Goal: Navigation & Orientation: Find specific page/section

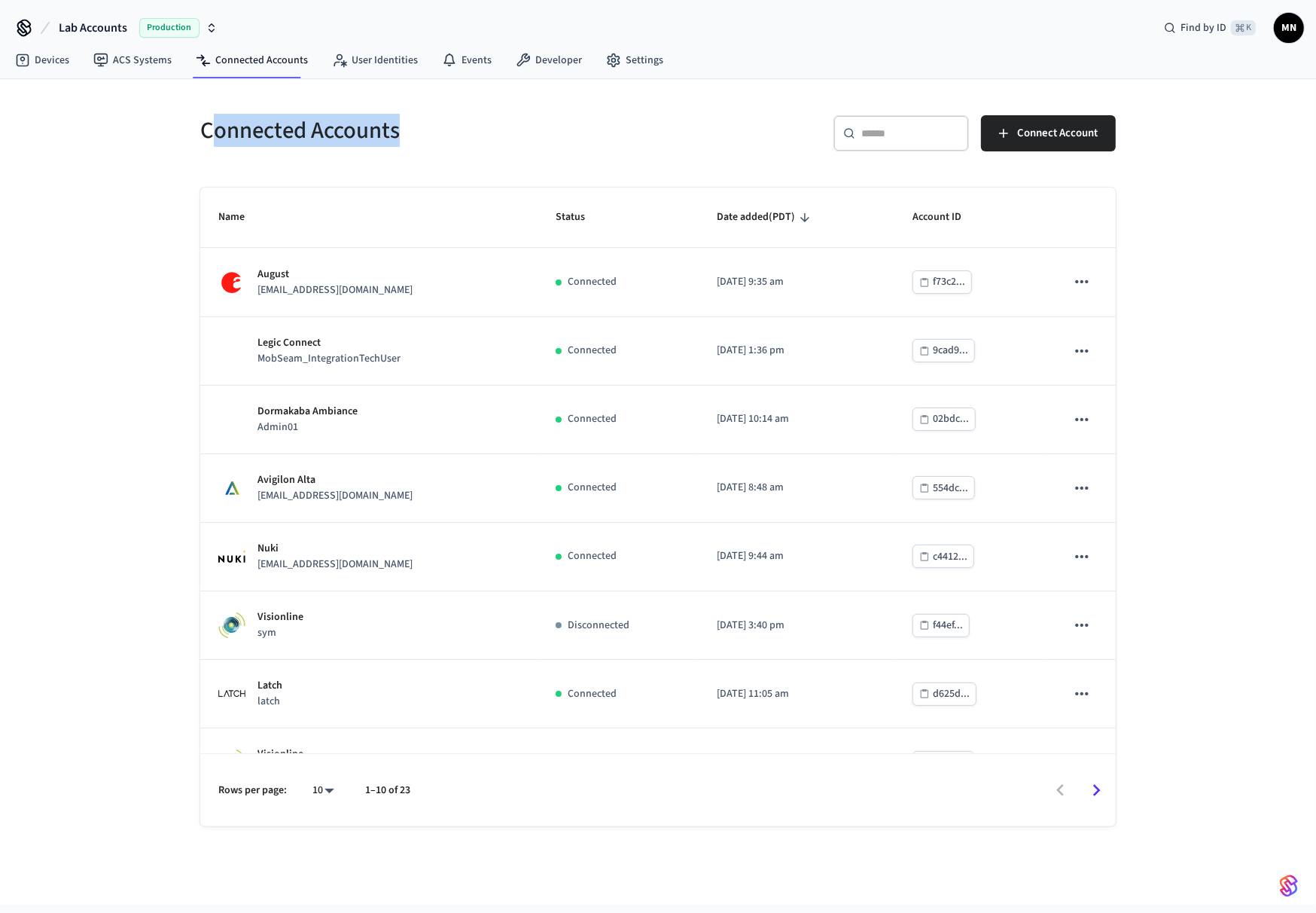
drag, startPoint x: 228, startPoint y: 128, endPoint x: 208, endPoint y: 124, distance: 20.4
click at [208, 124] on h5 "Connected Accounts" at bounding box center [425, 130] width 448 height 31
click at [779, 139] on div "​ ​ Connect Account" at bounding box center [891, 139] width 448 height 48
click at [887, 133] on input "text" at bounding box center [910, 133] width 98 height 15
click at [709, 146] on div "​ ​ Connect Account" at bounding box center [891, 139] width 448 height 48
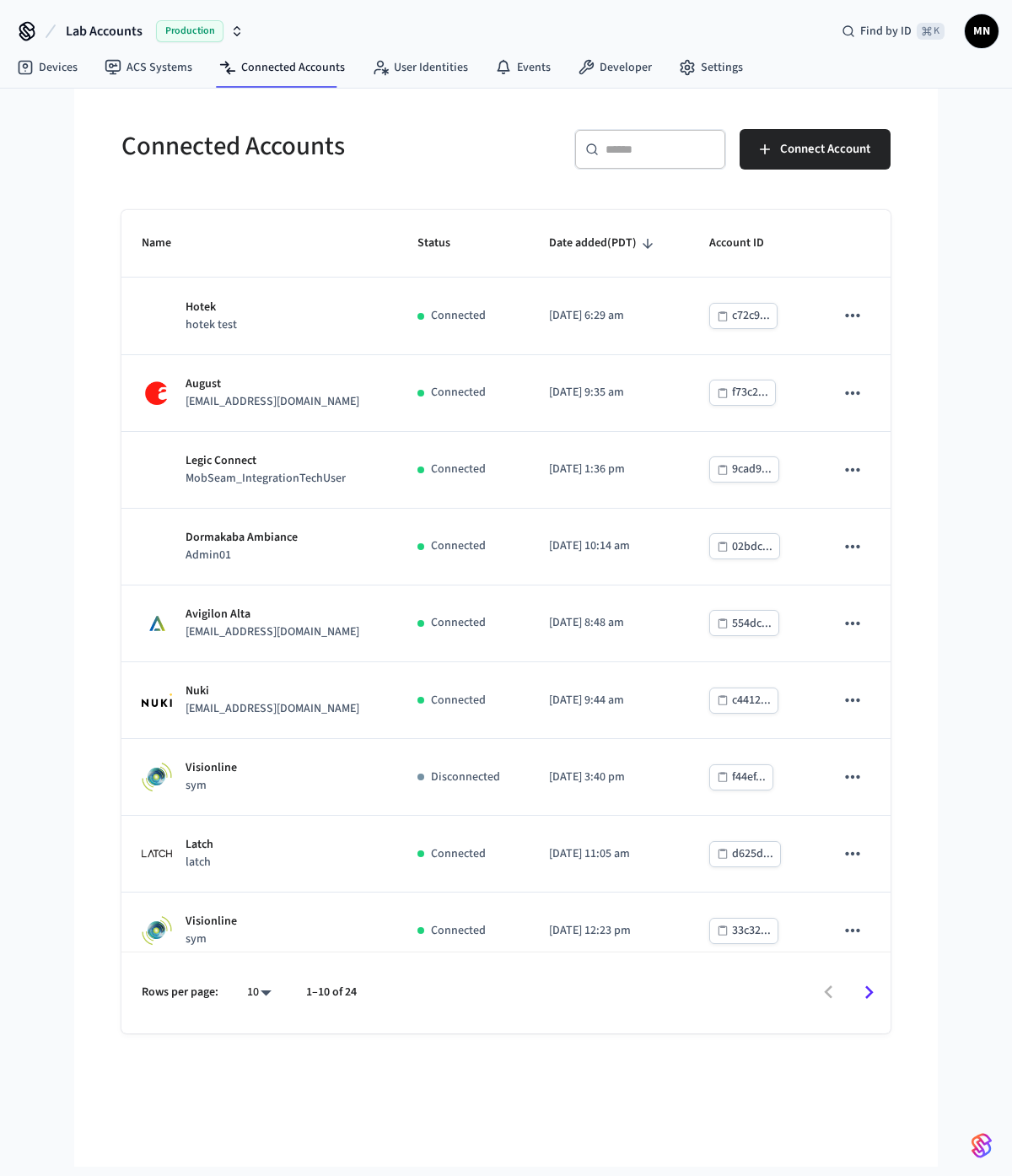
click at [787, 491] on div "Lab Accounts Production Find by ID ⌘ K MN Devices ACS Systems Connected Account…" at bounding box center [506, 583] width 1012 height 1166
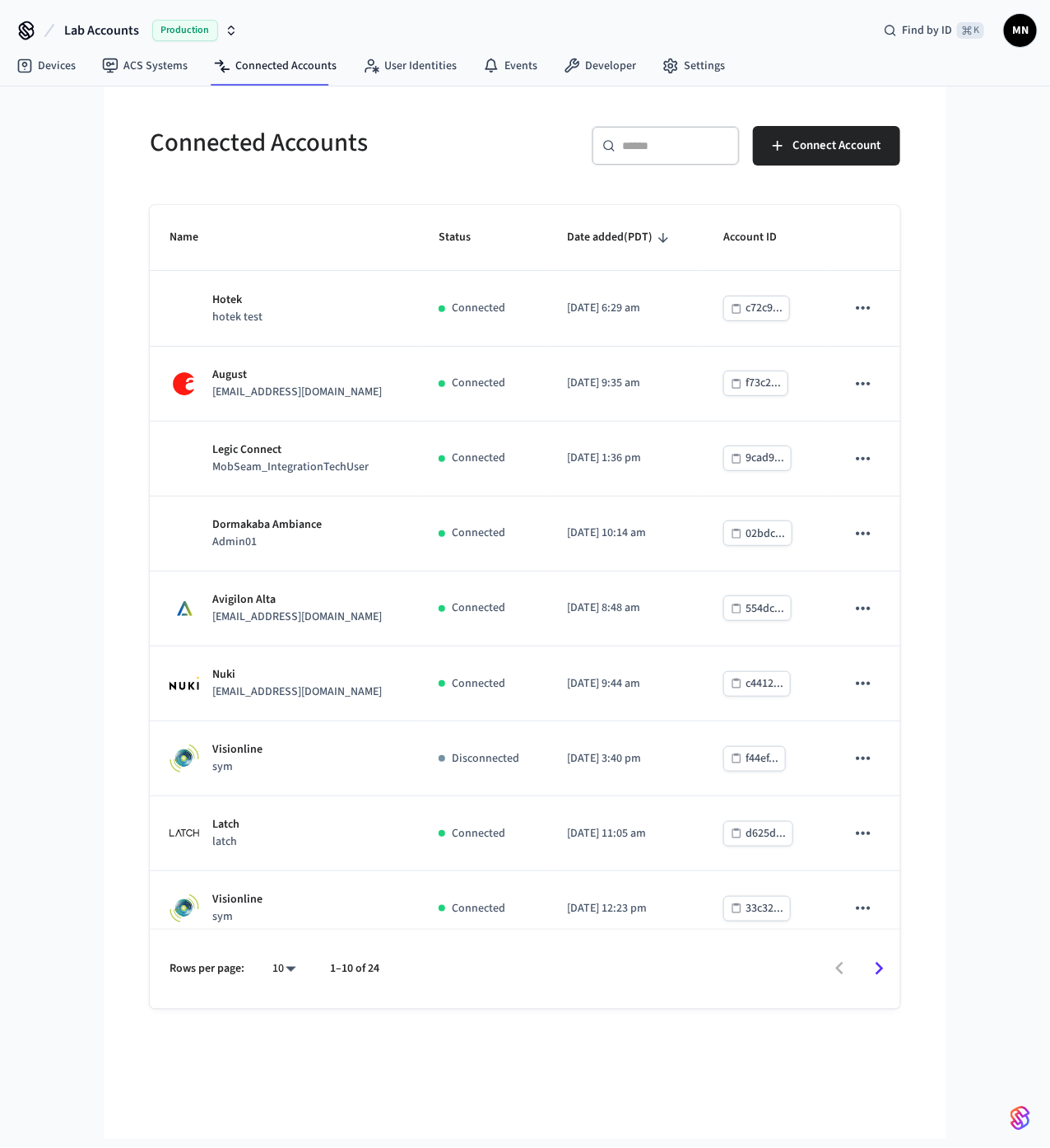
click at [753, 479] on div "Connected Accounts ​ ​ Connect Account Name Status Date added (PDT) Account ID …" at bounding box center [525, 613] width 843 height 1052
click at [768, 479] on icon "Go to next page" at bounding box center [879, 968] width 25 height 25
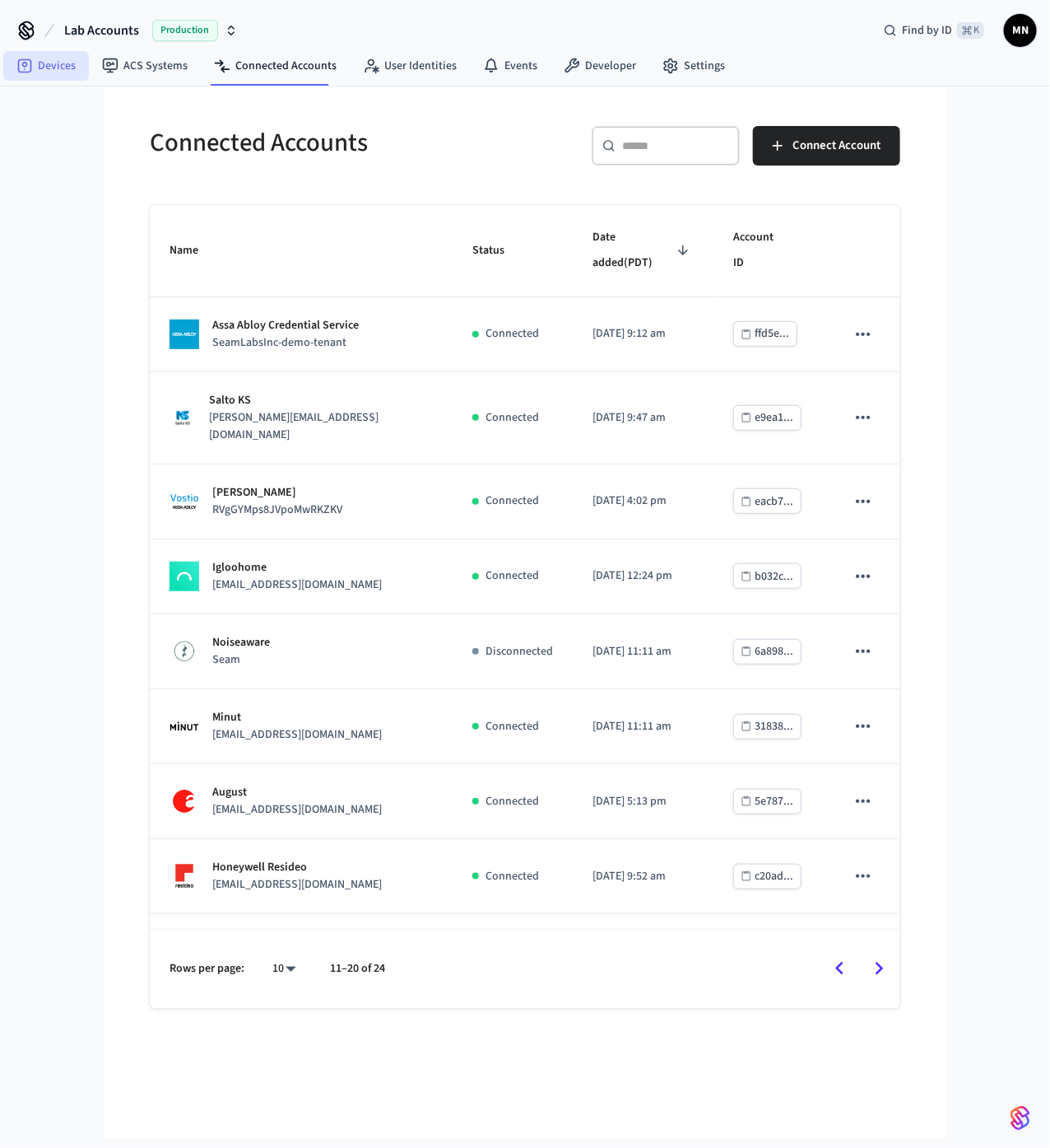
click at [50, 75] on link "Devices" at bounding box center [46, 66] width 86 height 29
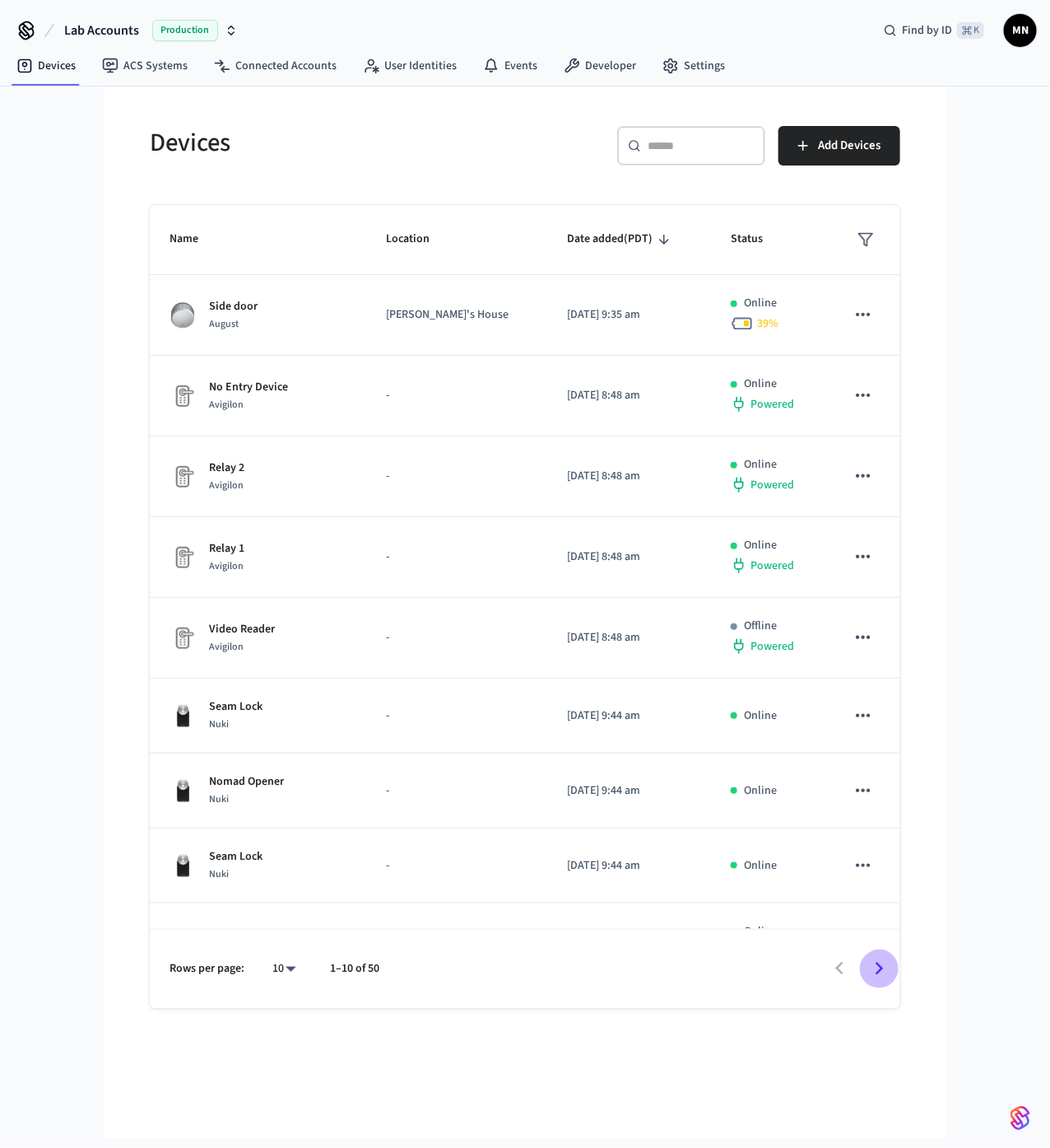
click at [768, 479] on icon "Go to next page" at bounding box center [879, 968] width 25 height 25
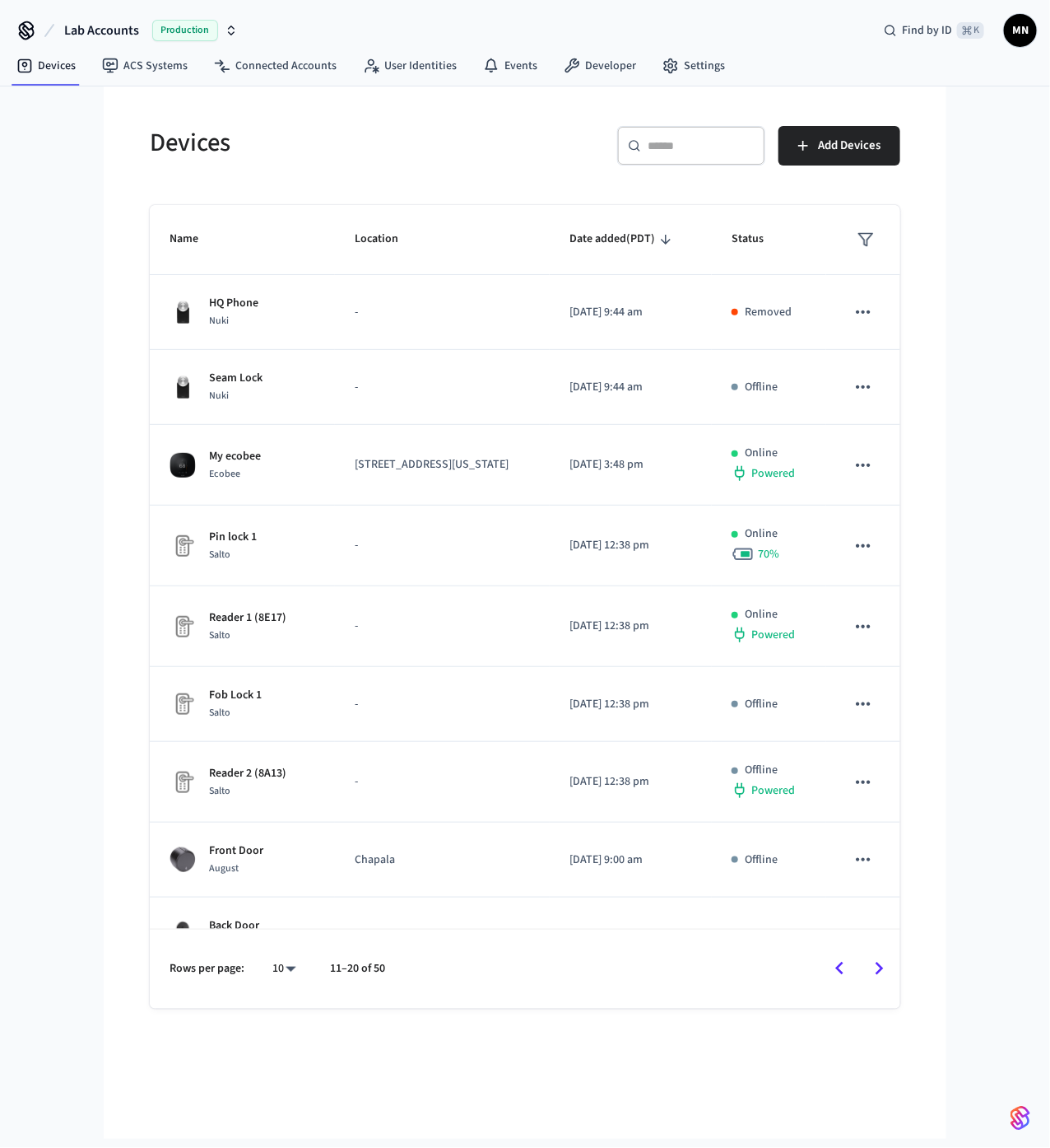
click at [768, 479] on icon "Go to next page" at bounding box center [880, 969] width 9 height 13
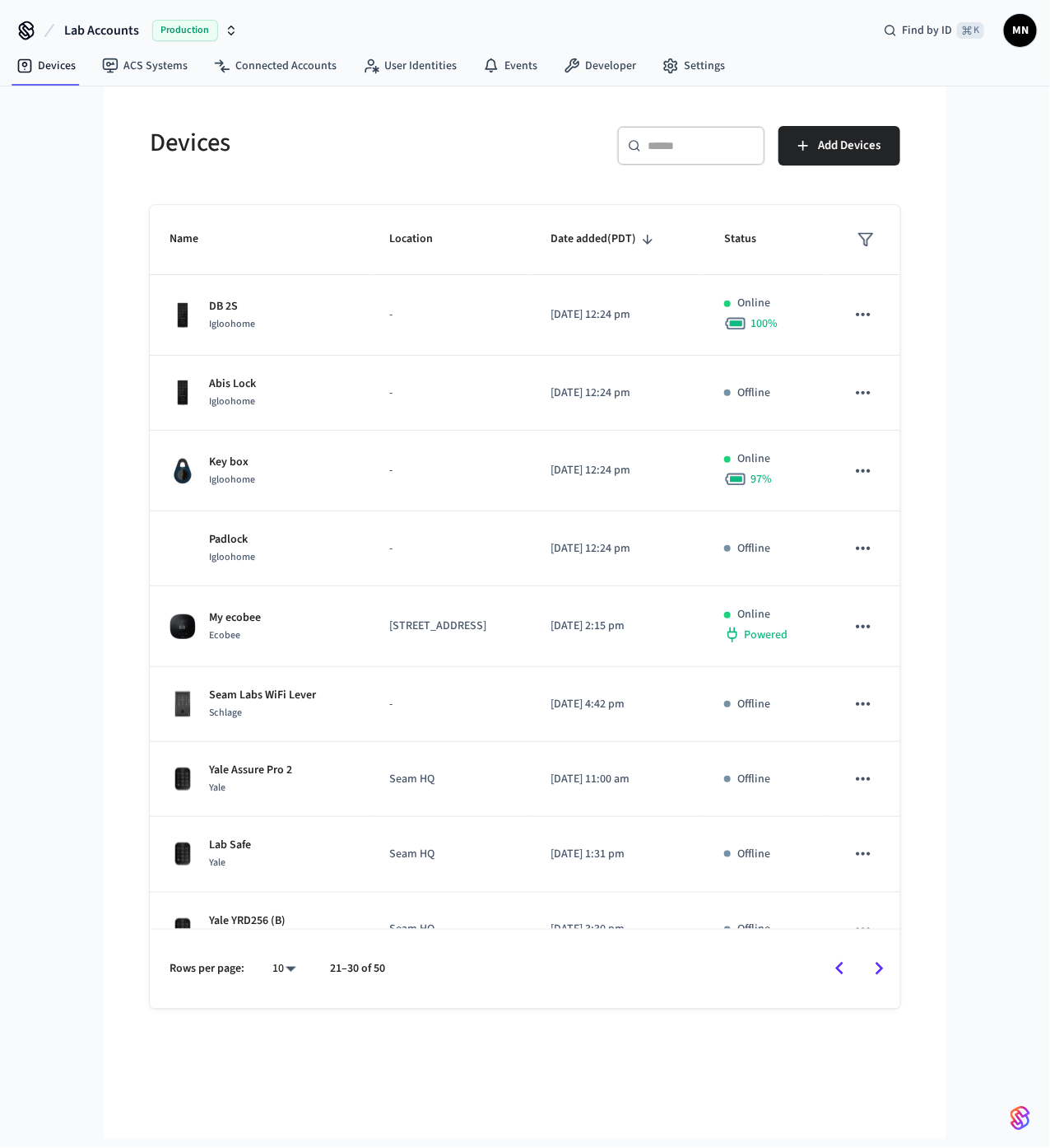
click at [768, 479] on icon "Go to next page" at bounding box center [879, 968] width 25 height 25
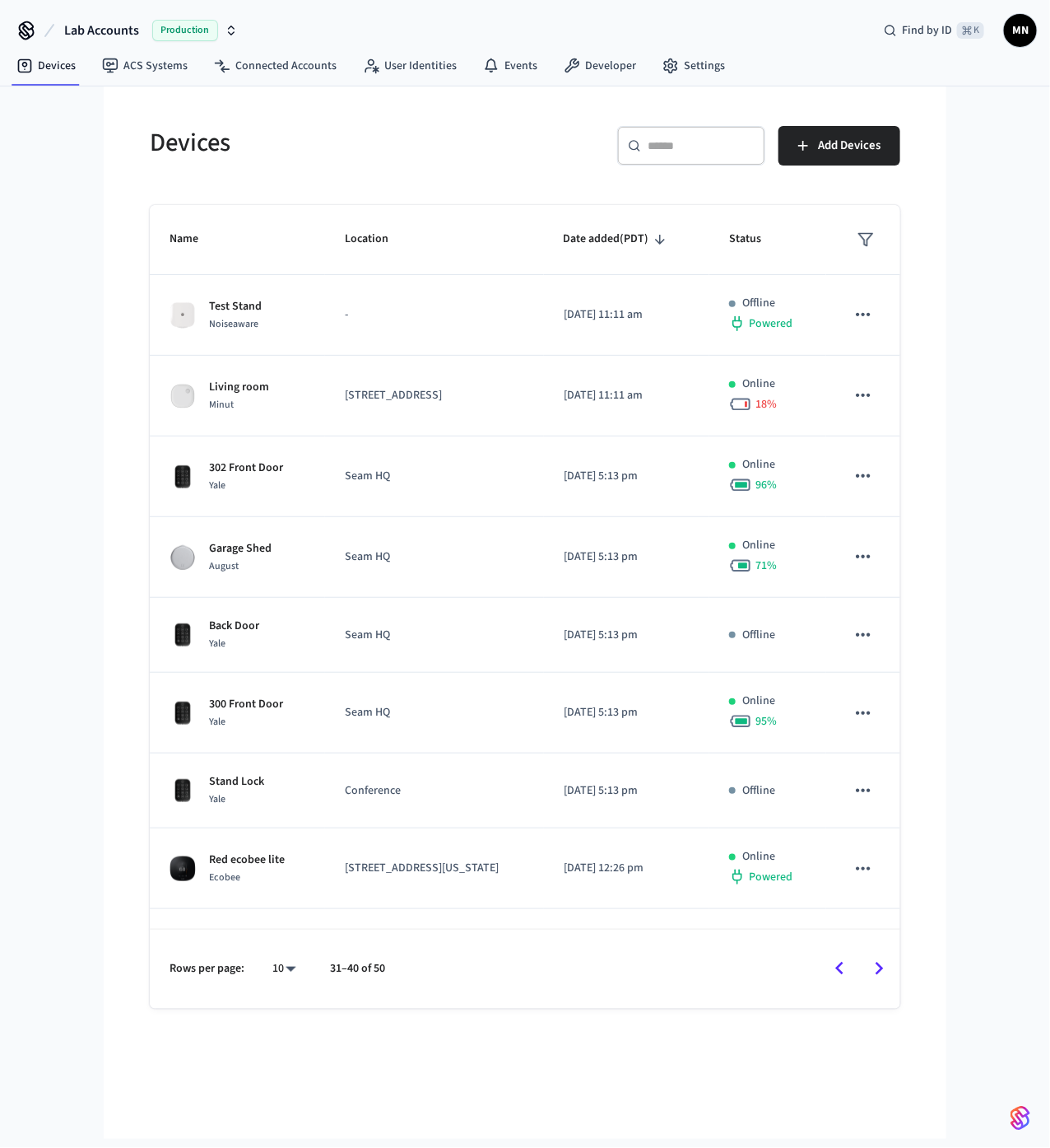
click at [768, 479] on icon "Go to next page" at bounding box center [879, 968] width 25 height 25
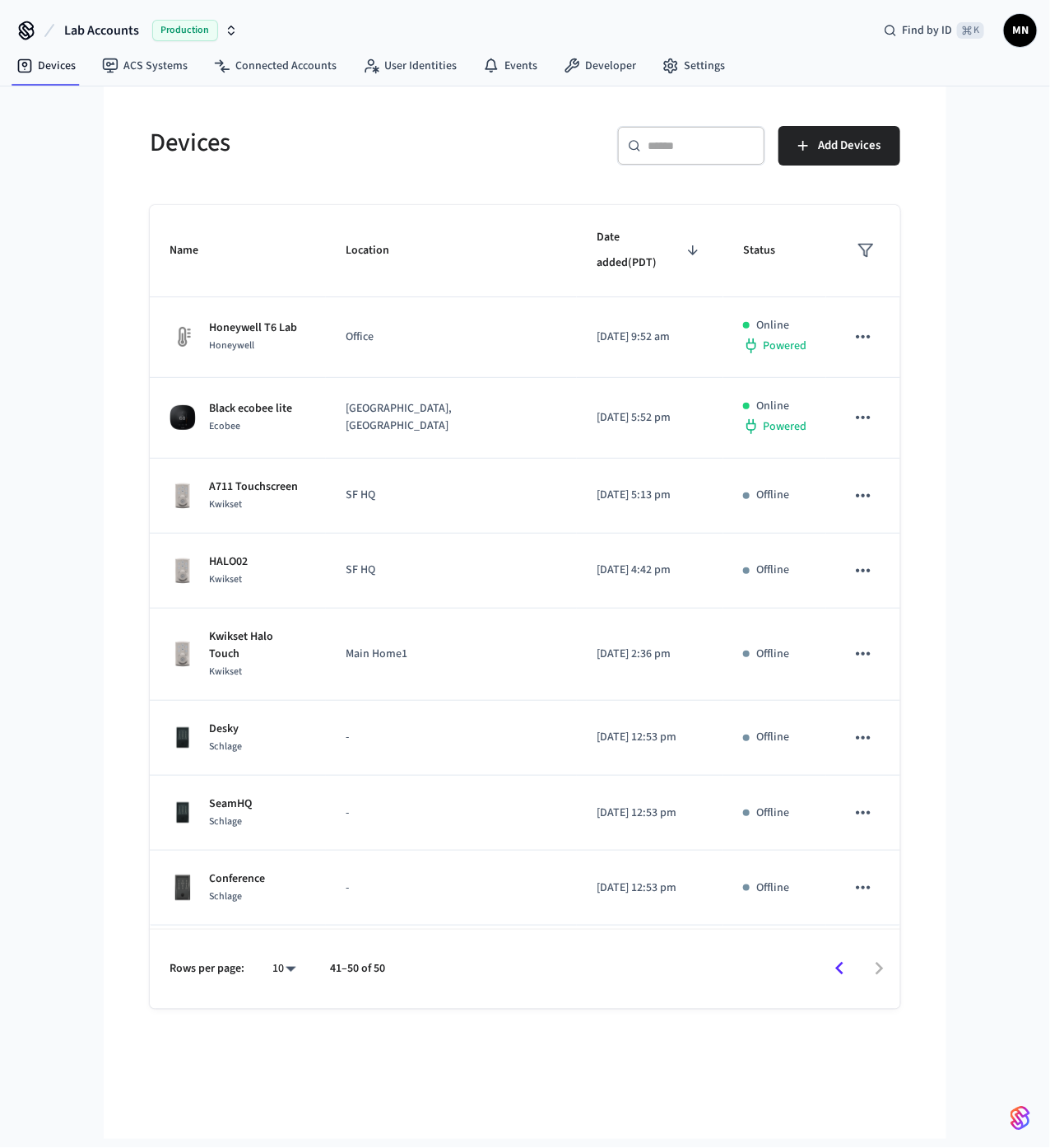
click at [768, 479] on icon "Go to previous page" at bounding box center [839, 968] width 25 height 25
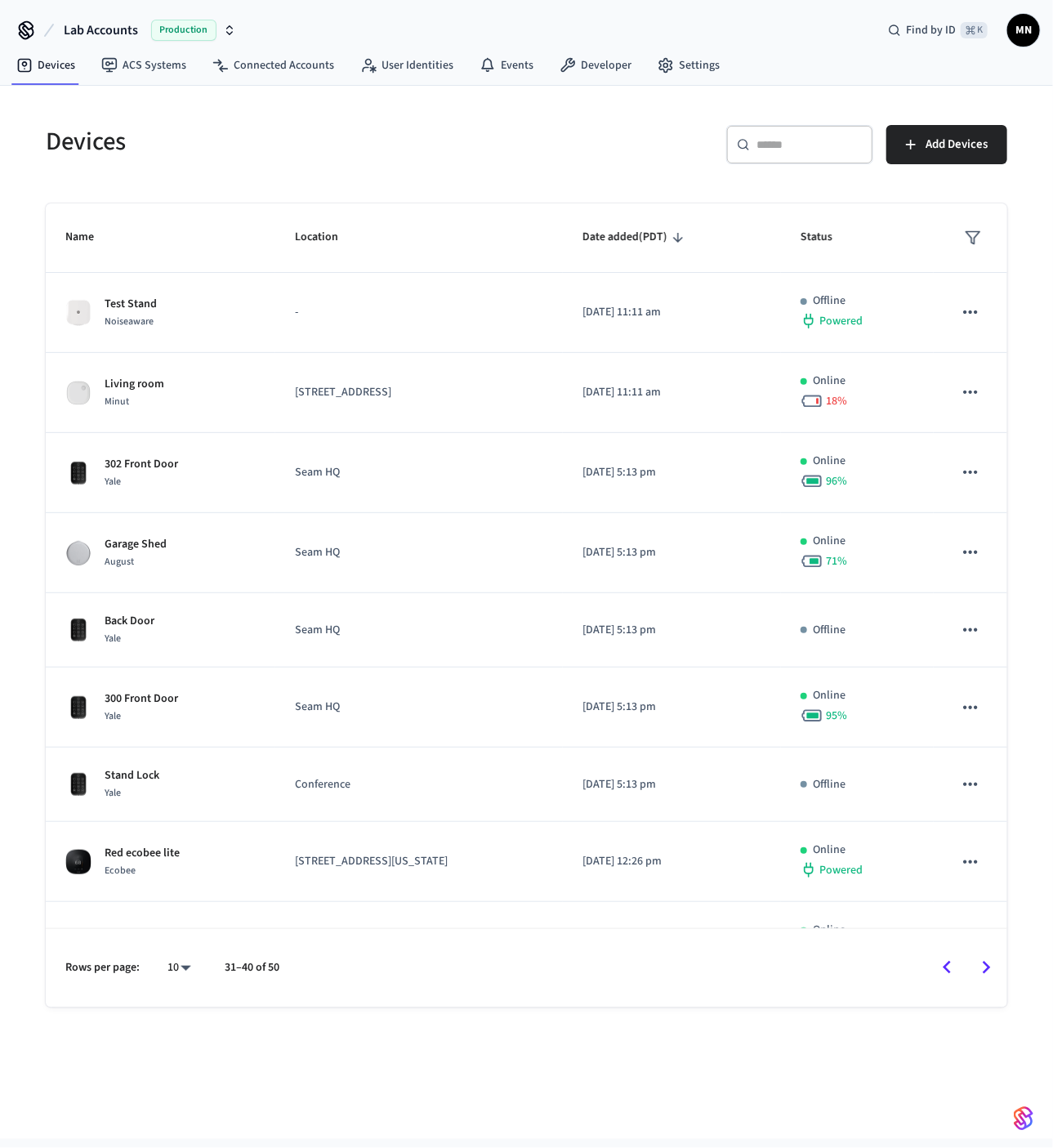
click at [762, 476] on icon "Go to next page" at bounding box center [986, 967] width 25 height 25
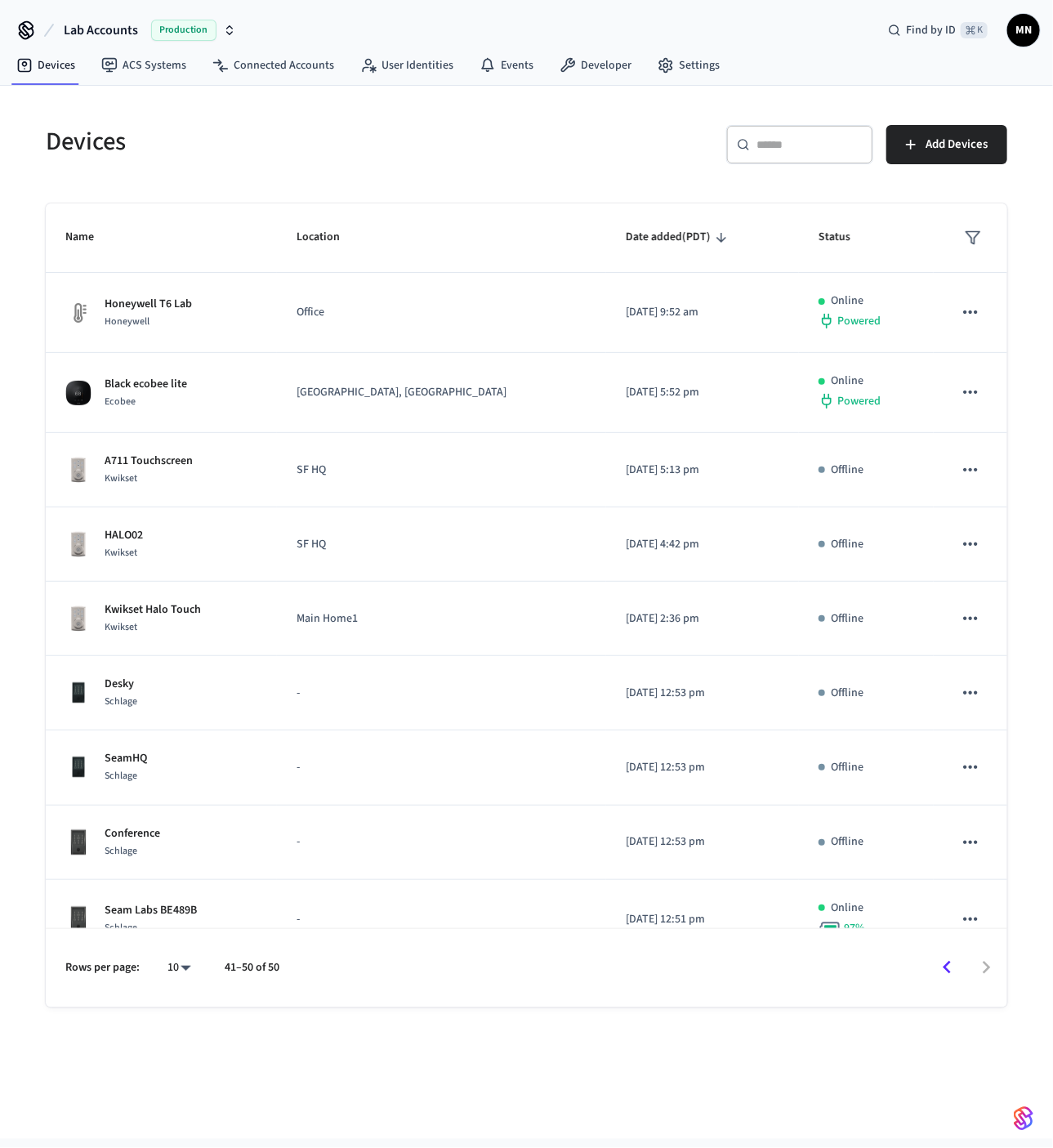
click at [762, 476] on div at bounding box center [651, 967] width 710 height 39
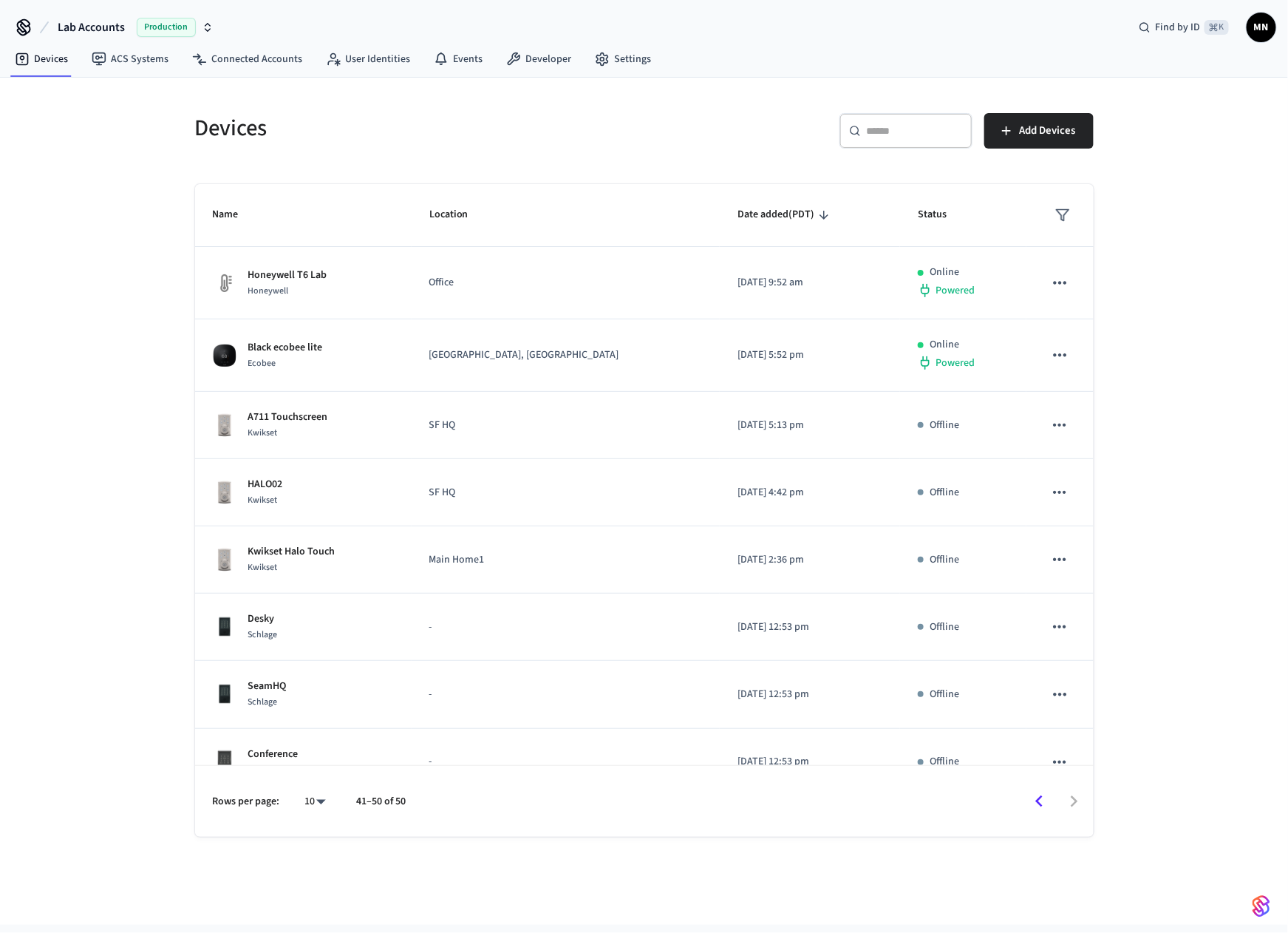
click at [280, 13] on div "Lab Accounts Production Find by ID ⌘ K [GEOGRAPHIC_DATA]" at bounding box center [644, 21] width 1288 height 43
click at [97, 430] on div "Devices ​ ​ Add Devices Name Location Date added (PDT) Status Honeywell T6 Lab …" at bounding box center [644, 501] width 1288 height 847
click at [134, 63] on link "ACS Systems" at bounding box center [130, 59] width 100 height 26
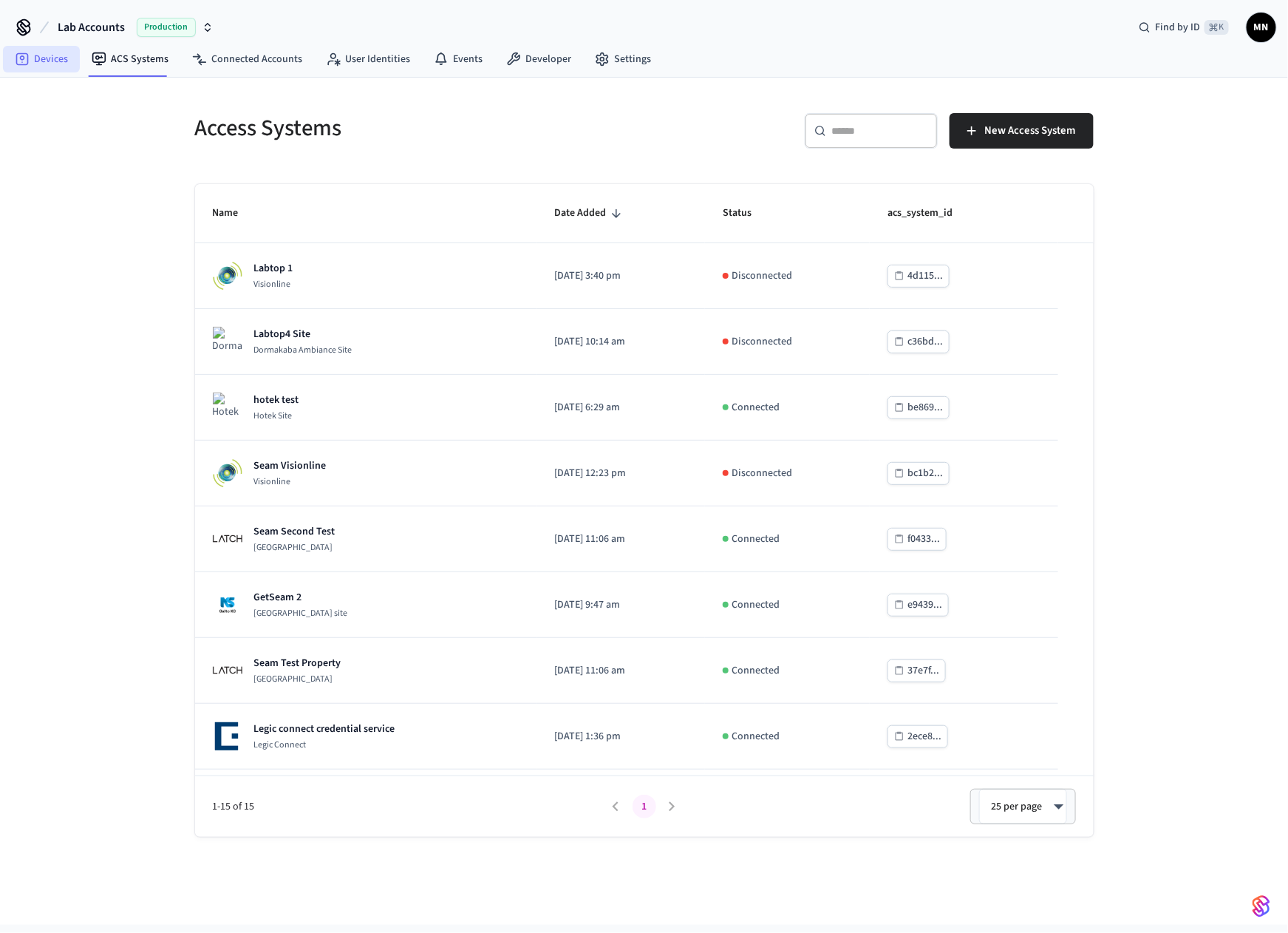
click at [40, 58] on link "Devices" at bounding box center [41, 59] width 77 height 26
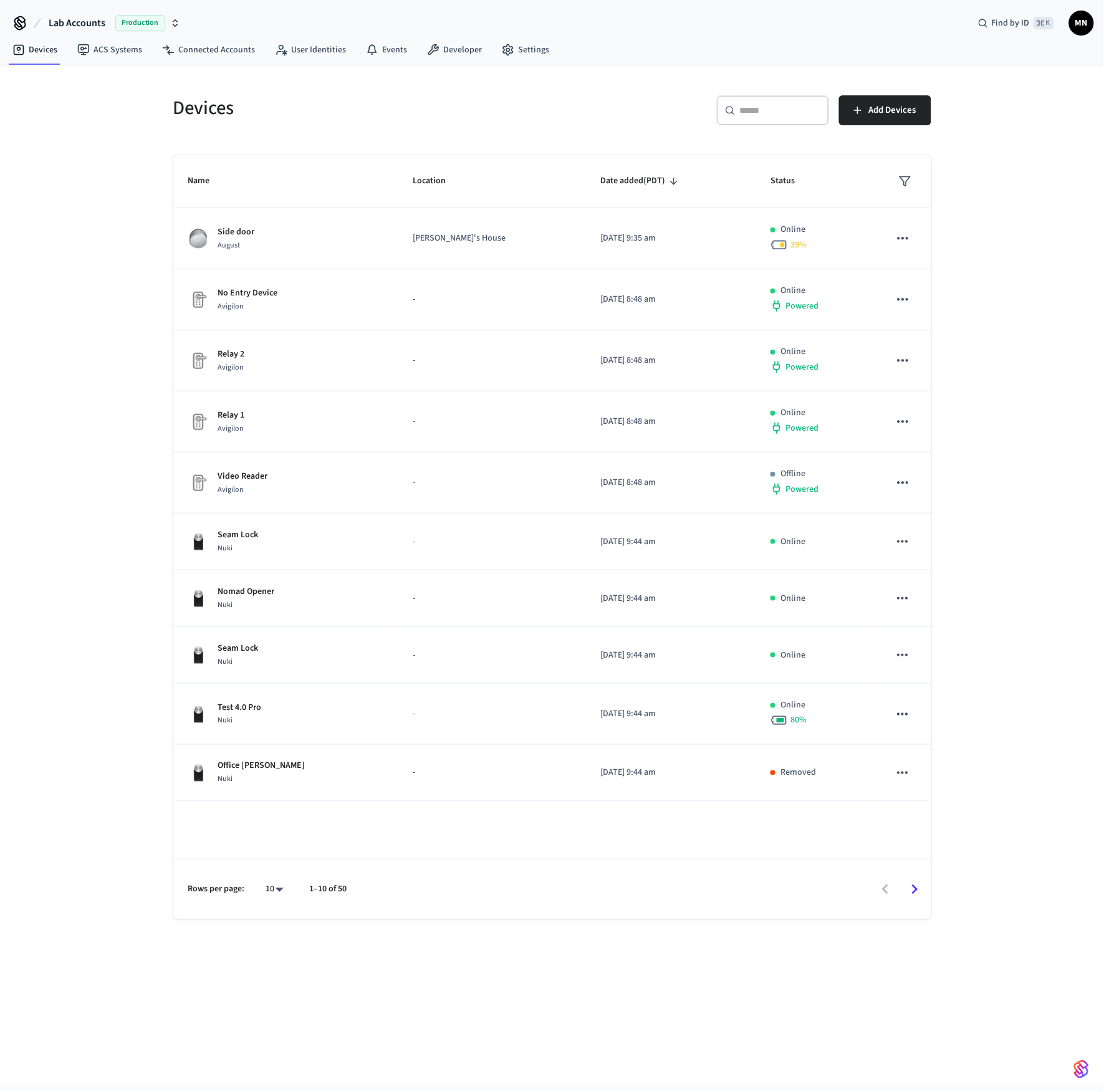
drag, startPoint x: 1054, startPoint y: 1001, endPoint x: 1076, endPoint y: 1003, distance: 22.1
click at [582, 363] on div "Devices ​ ​ Add Devices Name Location Date added (PDT) Status Side door [PERSON…" at bounding box center [552, 575] width 1104 height 1019
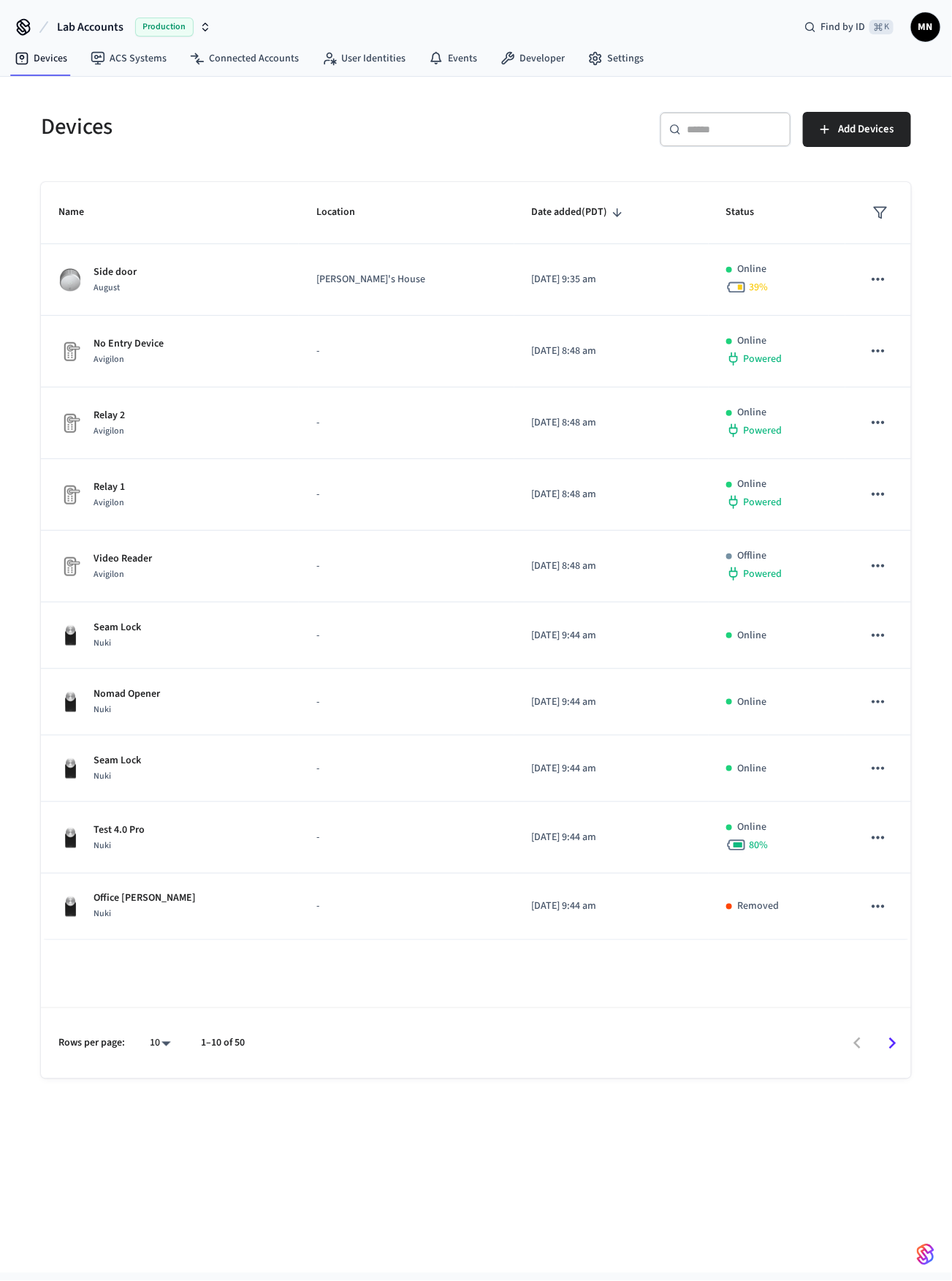
click at [682, 425] on icon "Go to next page" at bounding box center [893, 1042] width 8 height 12
